Goal: Transaction & Acquisition: Book appointment/travel/reservation

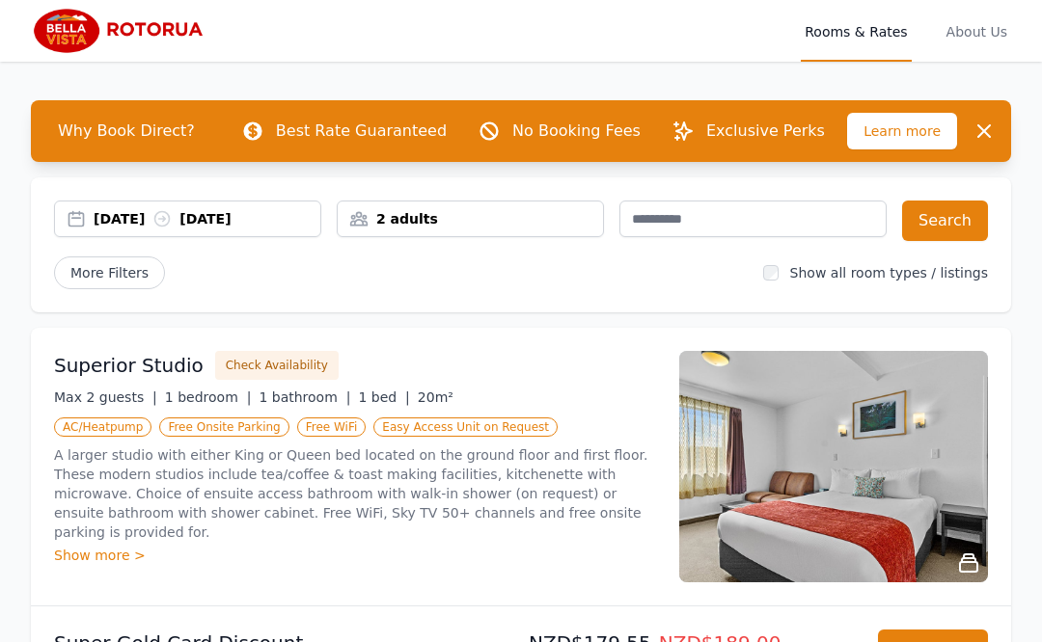
click at [131, 221] on div "[DATE] [DATE]" at bounding box center [207, 218] width 227 height 19
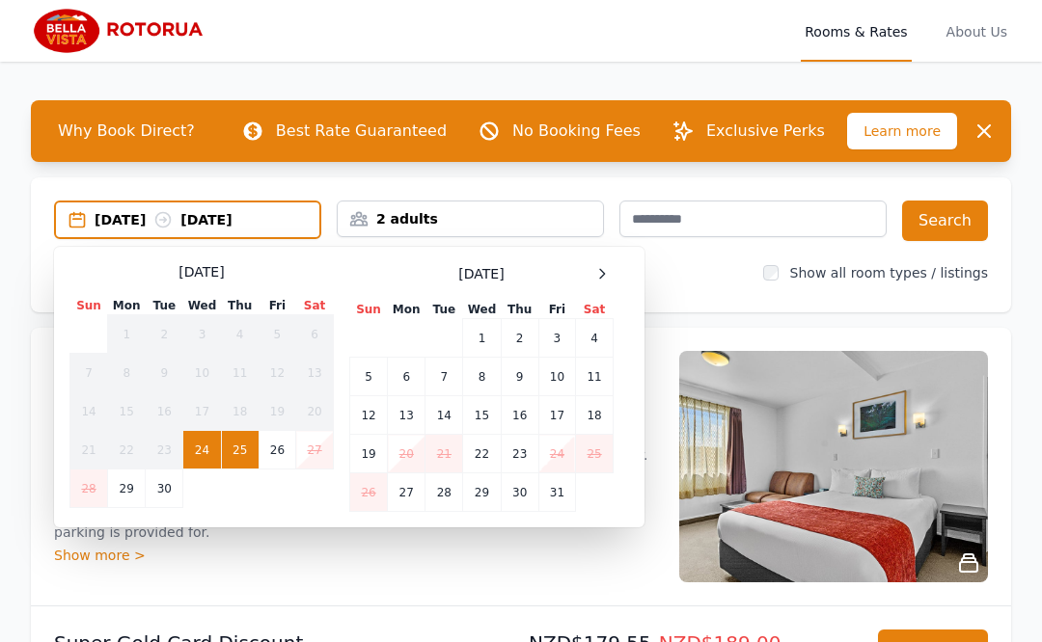
click at [611, 272] on div at bounding box center [601, 273] width 23 height 23
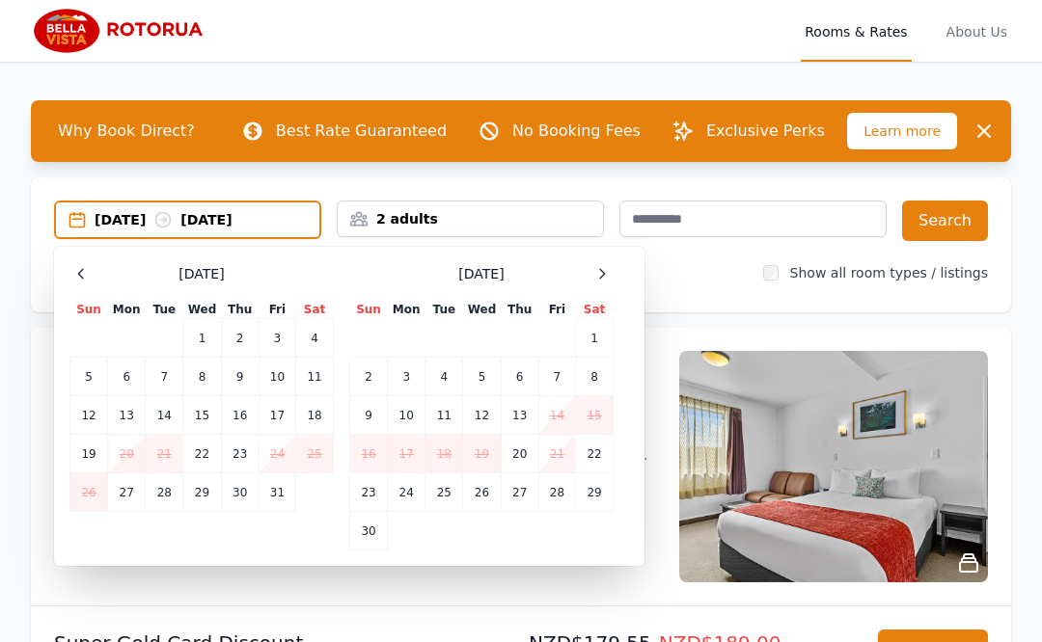
click at [611, 274] on div at bounding box center [601, 273] width 23 height 23
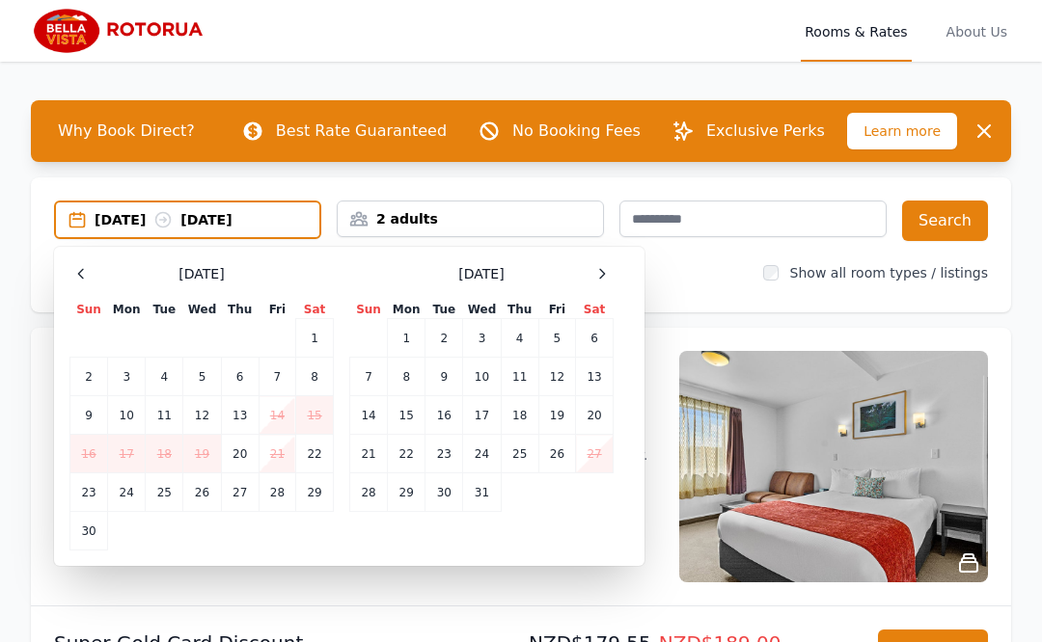
click at [610, 273] on div at bounding box center [601, 273] width 23 height 23
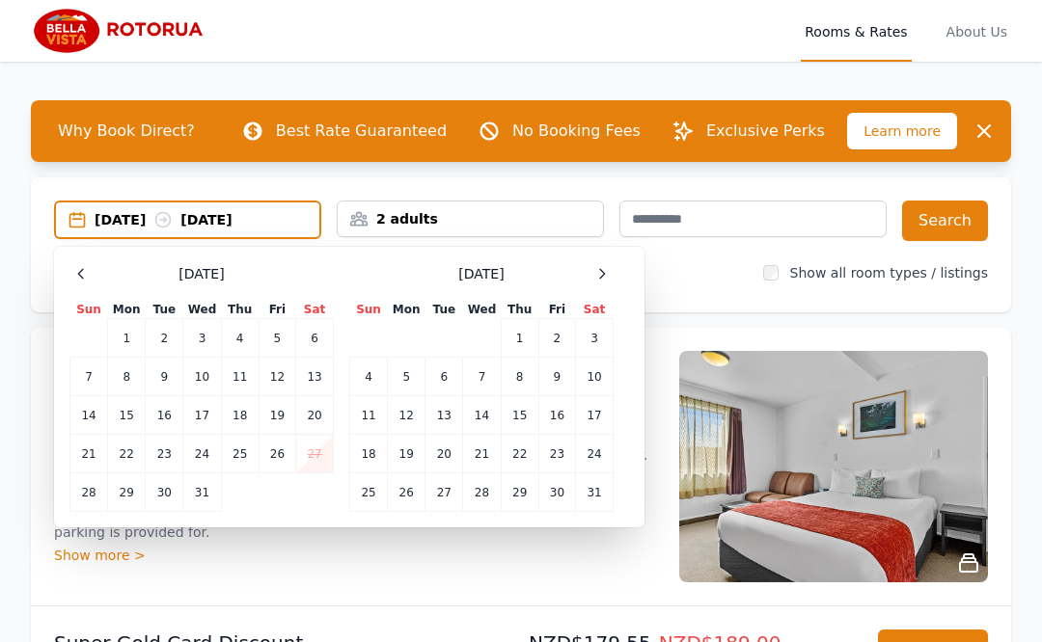
click at [608, 269] on icon at bounding box center [601, 273] width 15 height 15
click at [607, 269] on icon at bounding box center [601, 273] width 15 height 15
click at [606, 267] on icon at bounding box center [601, 273] width 15 height 15
click at [606, 266] on icon at bounding box center [601, 273] width 15 height 15
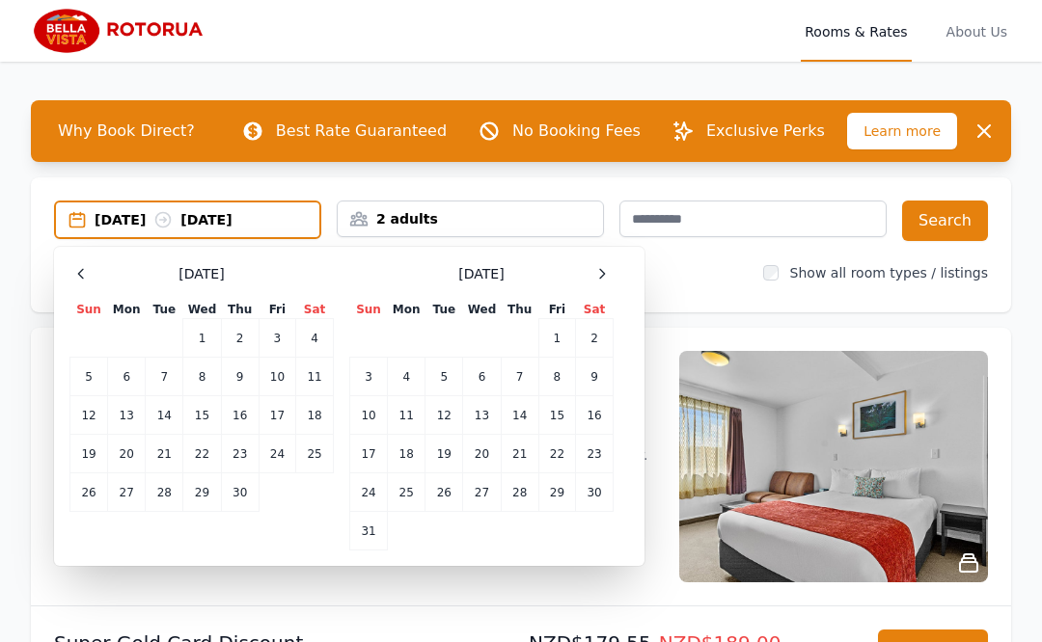
click at [600, 267] on icon at bounding box center [601, 273] width 15 height 15
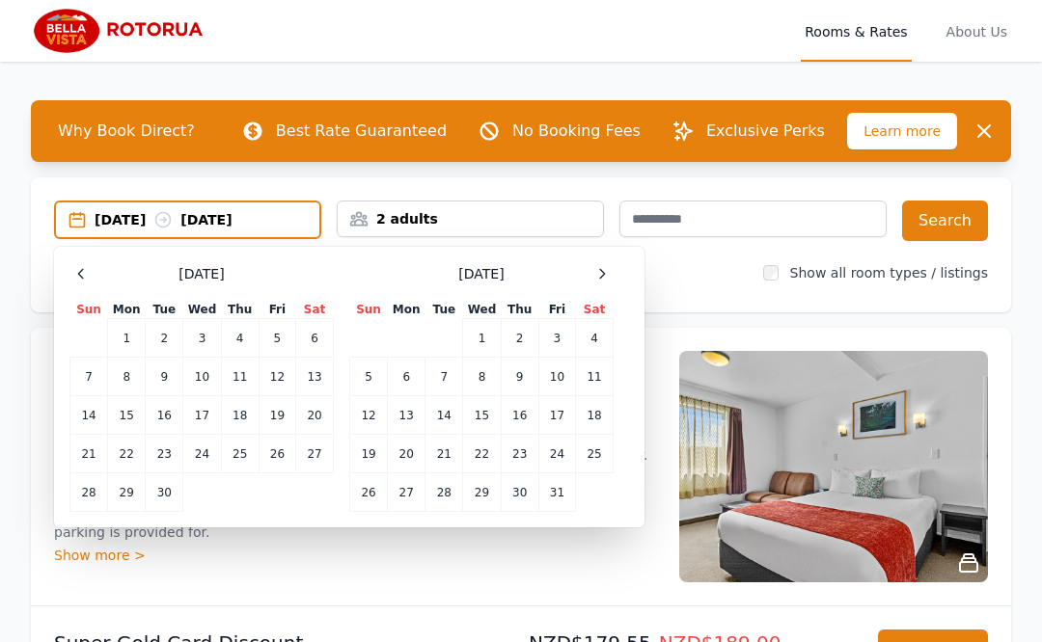
click at [601, 273] on icon at bounding box center [601, 273] width 15 height 15
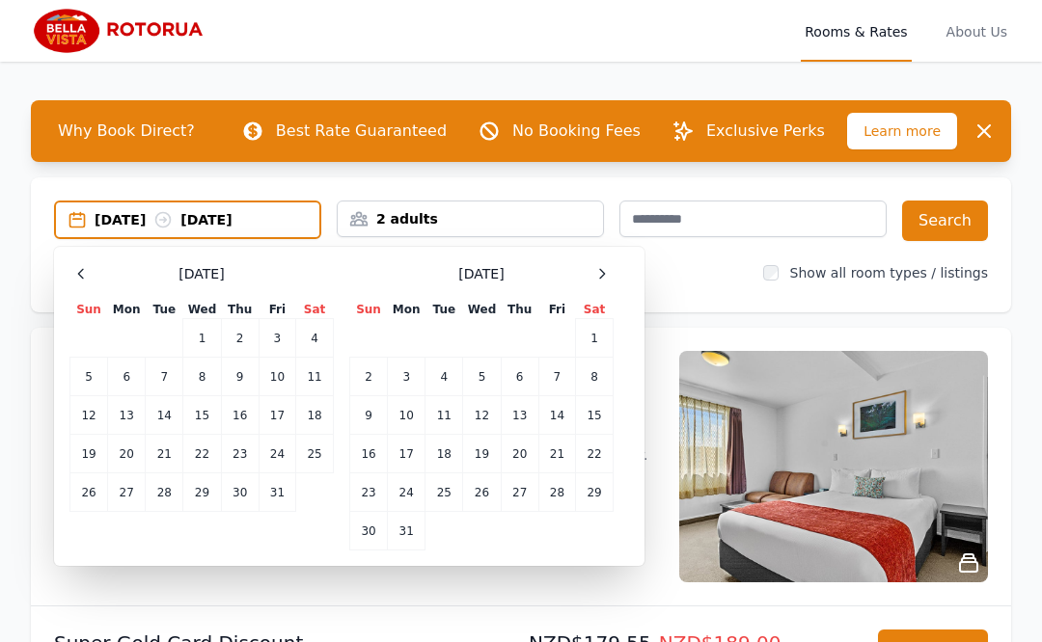
click at [603, 275] on icon at bounding box center [602, 273] width 5 height 9
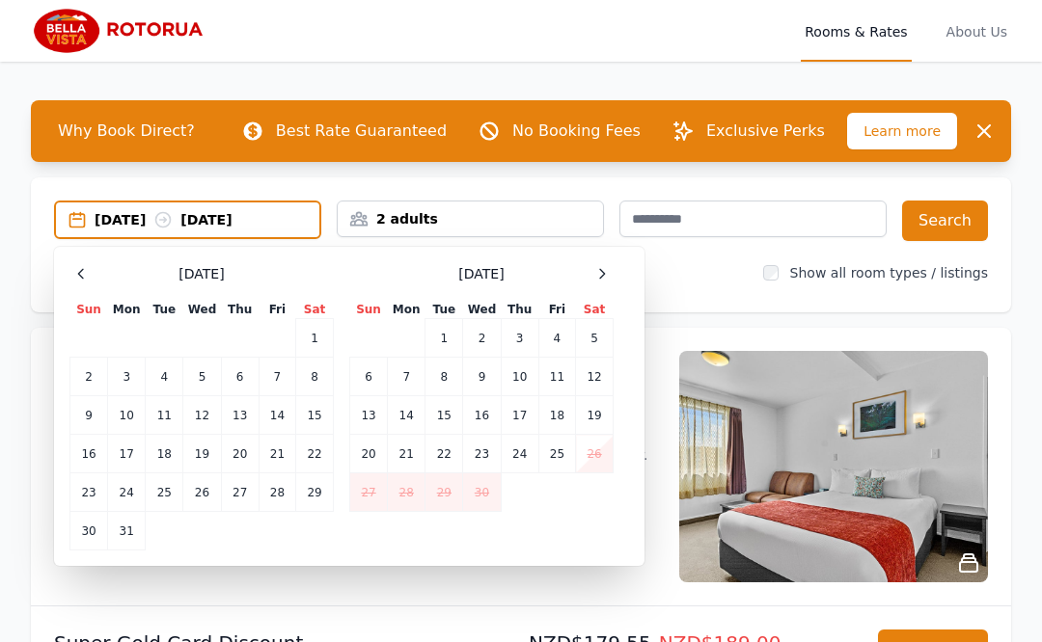
click at [493, 337] on td "2" at bounding box center [482, 338] width 38 height 39
click at [409, 376] on td "7" at bounding box center [407, 377] width 38 height 39
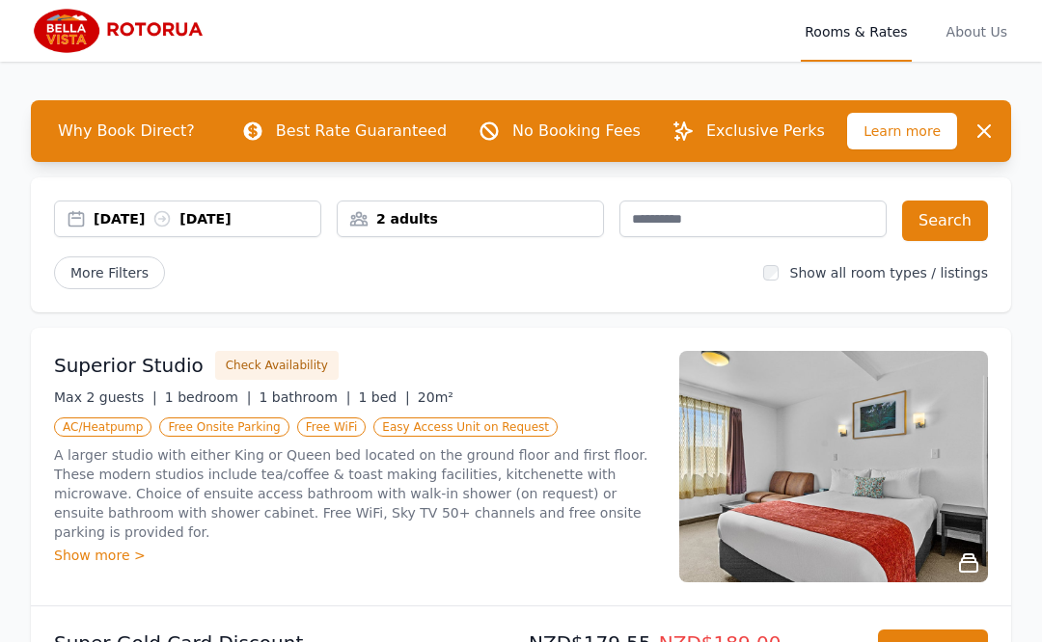
click at [942, 215] on button "Search" at bounding box center [945, 221] width 86 height 41
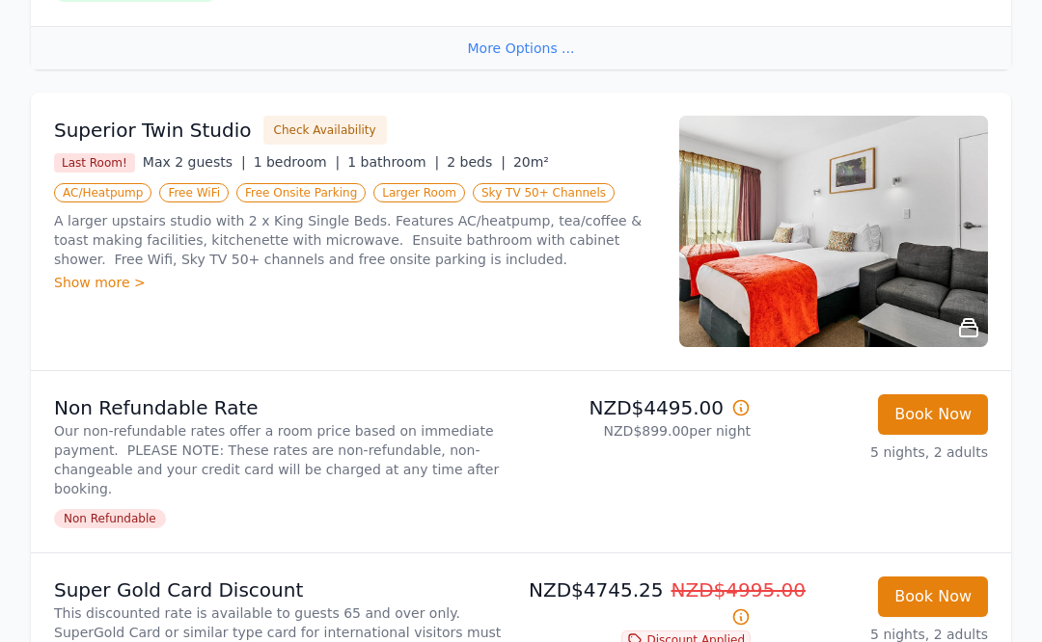
scroll to position [2818, 0]
